Goal: Check status

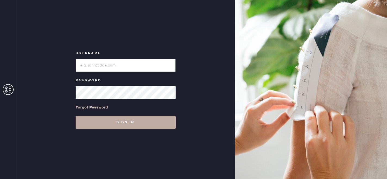
type input "[EMAIL_ADDRESS][DOMAIN_NAME]"
click at [125, 120] on button "Sign in" at bounding box center [126, 122] width 100 height 13
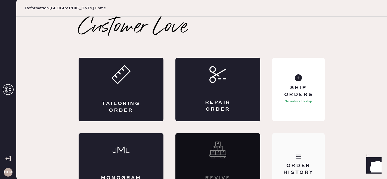
click at [280, 152] on div "Order History" at bounding box center [298, 165] width 52 height 64
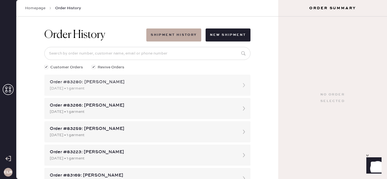
click at [101, 88] on div "[DATE] • 1 garment" at bounding box center [142, 89] width 185 height 6
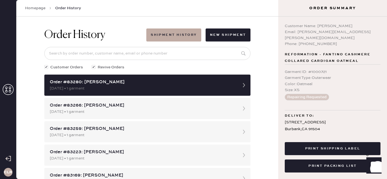
click at [337, 133] on div "393907757150" at bounding box center [339, 136] width 28 height 7
